Goal: Download file/media

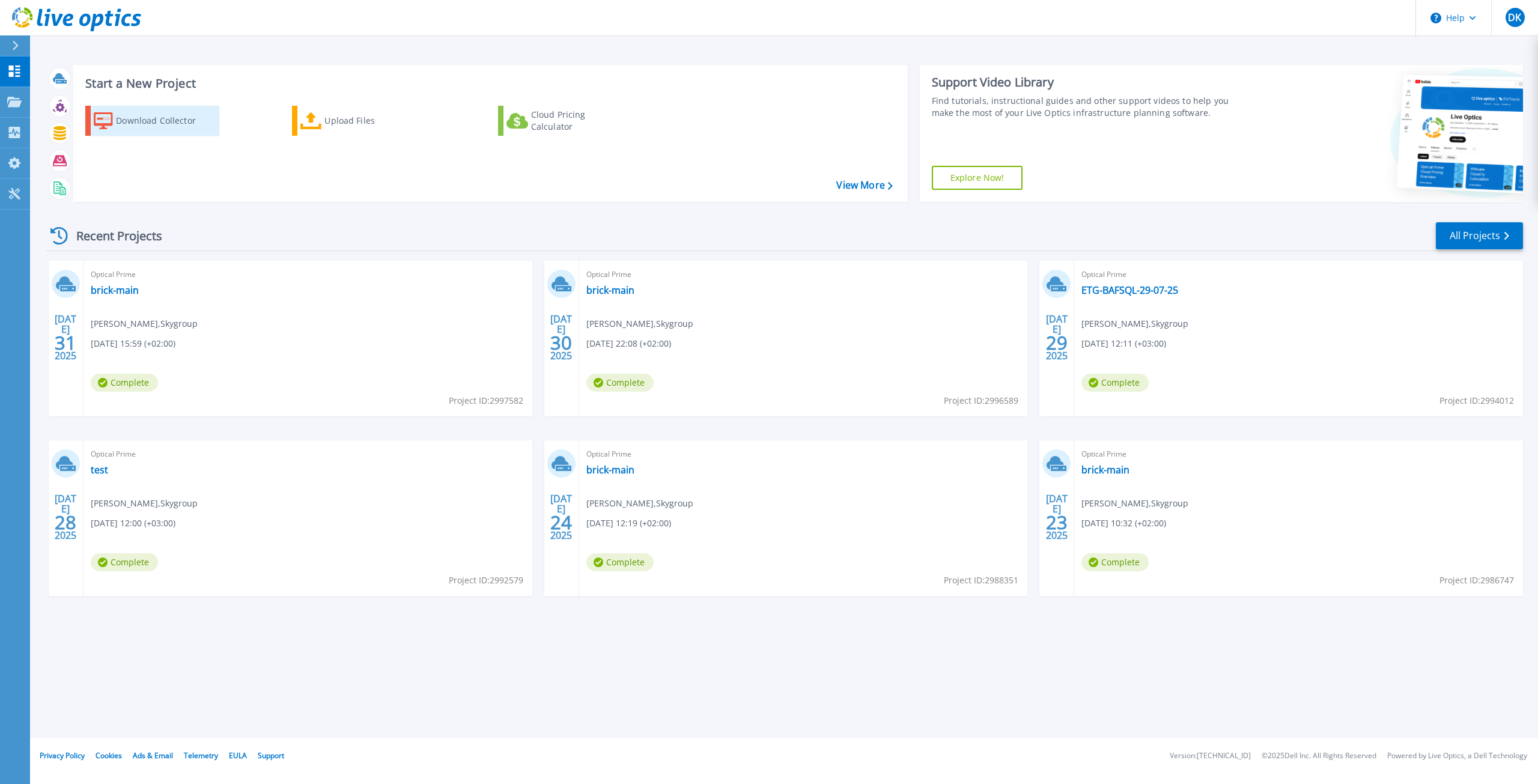
click at [142, 123] on div "Download Collector" at bounding box center [164, 120] width 96 height 24
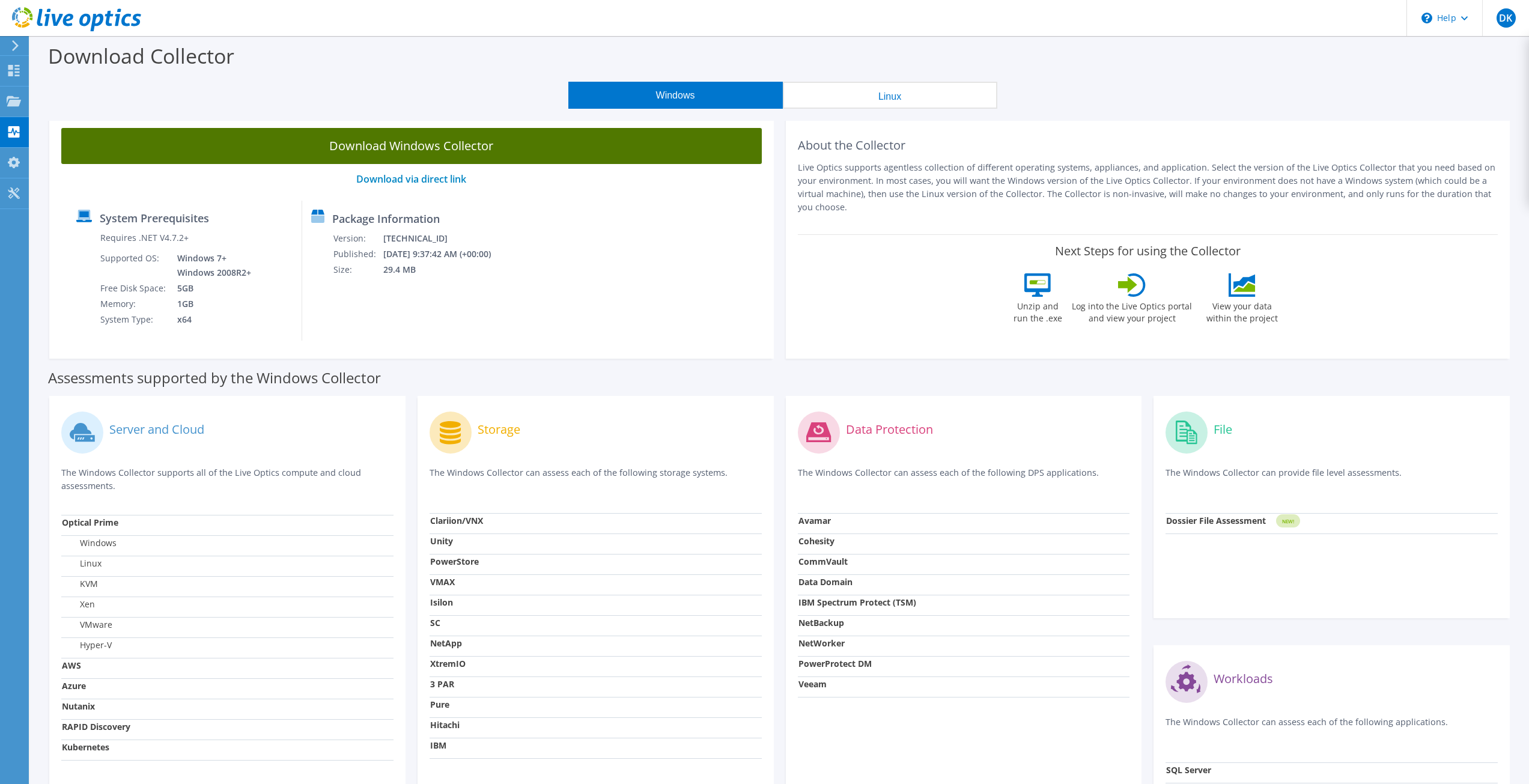
click at [446, 150] on link "Download Windows Collector" at bounding box center [411, 146] width 701 height 36
